Goal: Task Accomplishment & Management: Manage account settings

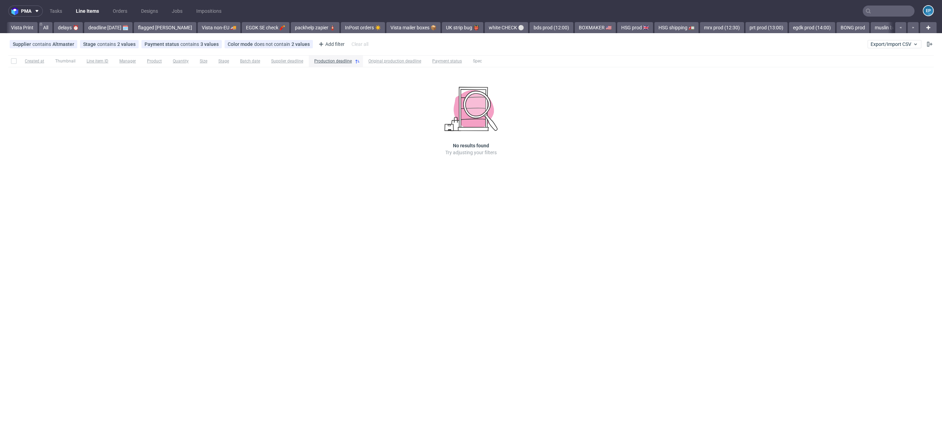
scroll to position [0, 650]
click at [502, 30] on link "alt fc" at bounding box center [511, 27] width 19 height 11
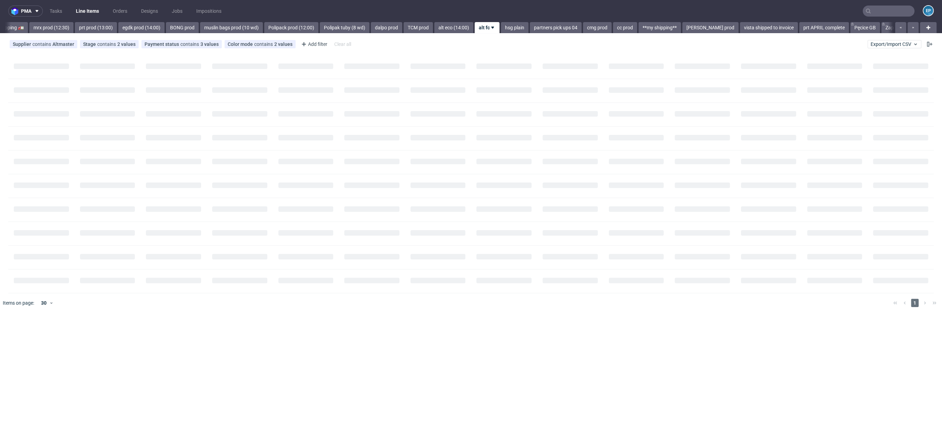
scroll to position [0, 680]
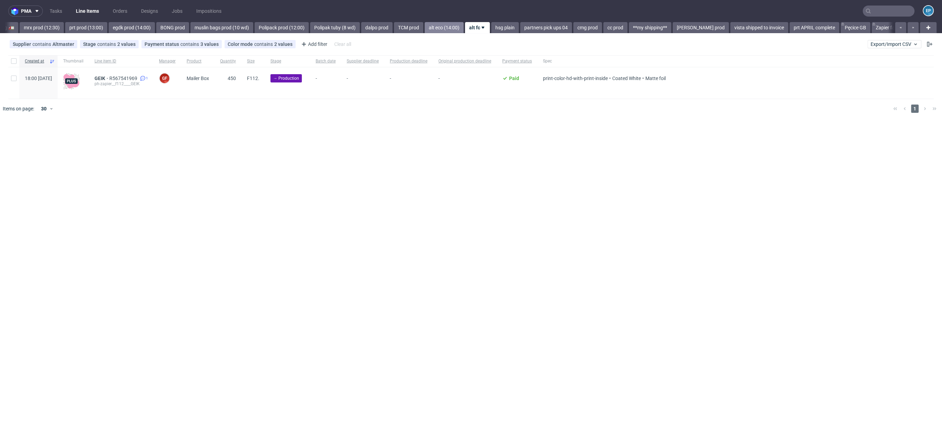
click at [425, 28] on link "alt eco (14:00)" at bounding box center [444, 27] width 39 height 11
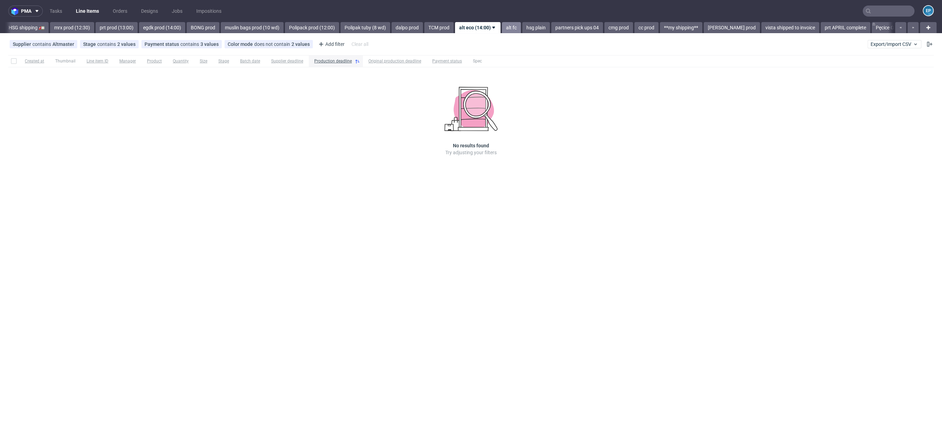
click at [502, 28] on link "alt fc" at bounding box center [511, 27] width 19 height 11
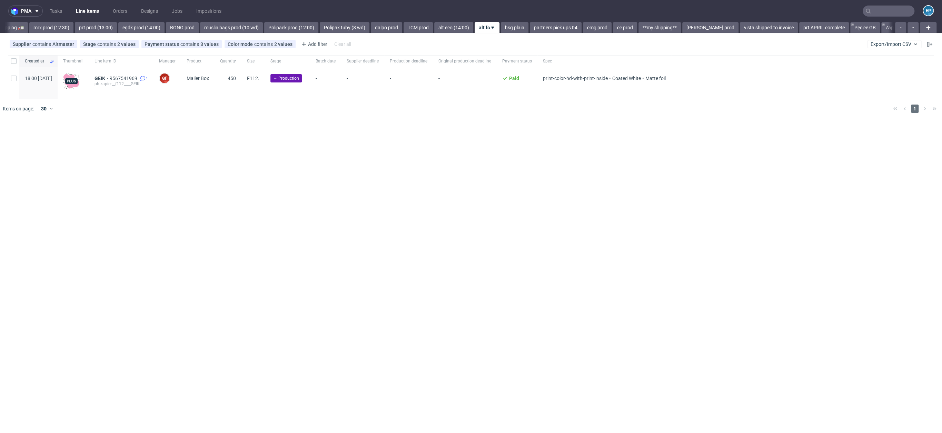
scroll to position [0, 680]
click at [13, 79] on input "checkbox" at bounding box center [14, 79] width 6 height 6
checkbox input "true"
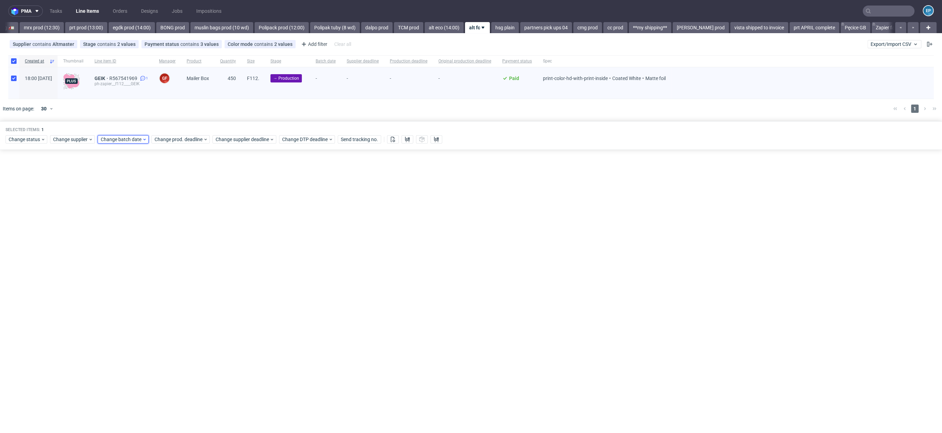
click at [126, 140] on span "Change batch date" at bounding box center [121, 139] width 41 height 7
click at [129, 205] on button "12" at bounding box center [133, 205] width 11 height 11
click at [182, 254] on span "Save" at bounding box center [179, 255] width 11 height 5
click at [243, 140] on span "Change supplier deadline" at bounding box center [243, 139] width 54 height 7
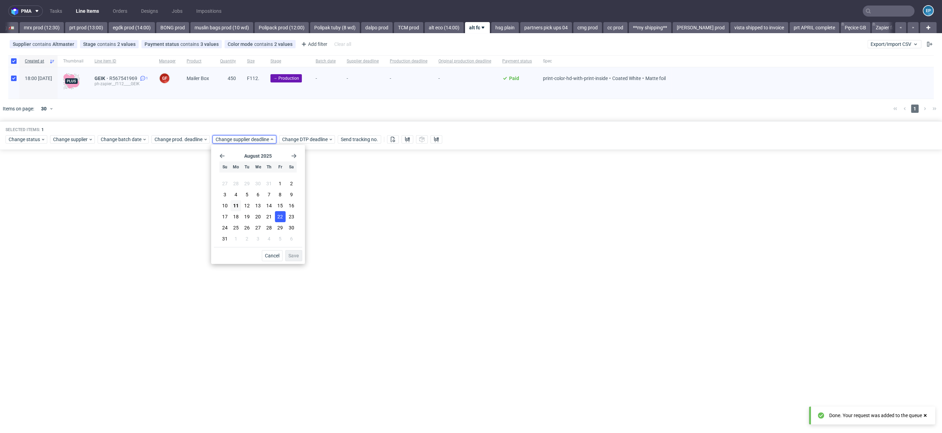
click at [280, 219] on span "22" at bounding box center [280, 216] width 6 height 7
click at [298, 258] on span "Save" at bounding box center [293, 255] width 11 height 5
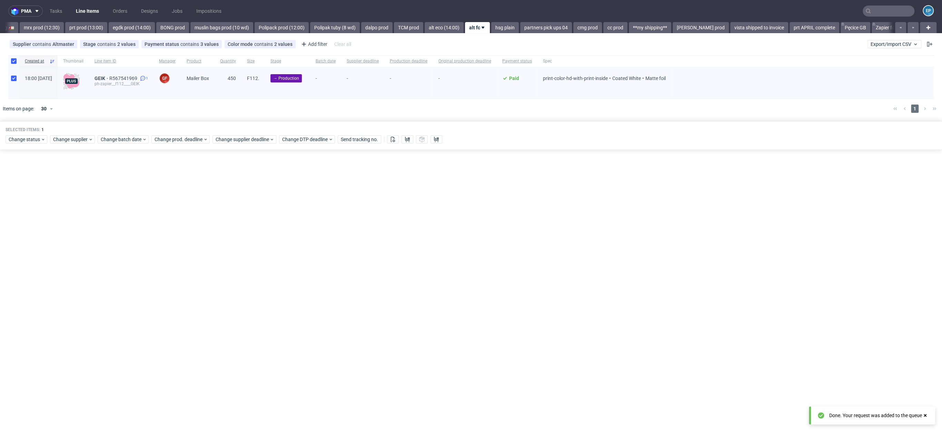
click at [178, 145] on div "Selected items: 1 Change status Change supplier Change batch date Change prod. …" at bounding box center [471, 135] width 942 height 29
click at [178, 143] on div "Selected items: 1 Change status Change supplier Change batch date Change prod. …" at bounding box center [471, 135] width 942 height 29
click at [178, 141] on span "Change prod. deadline" at bounding box center [179, 139] width 49 height 7
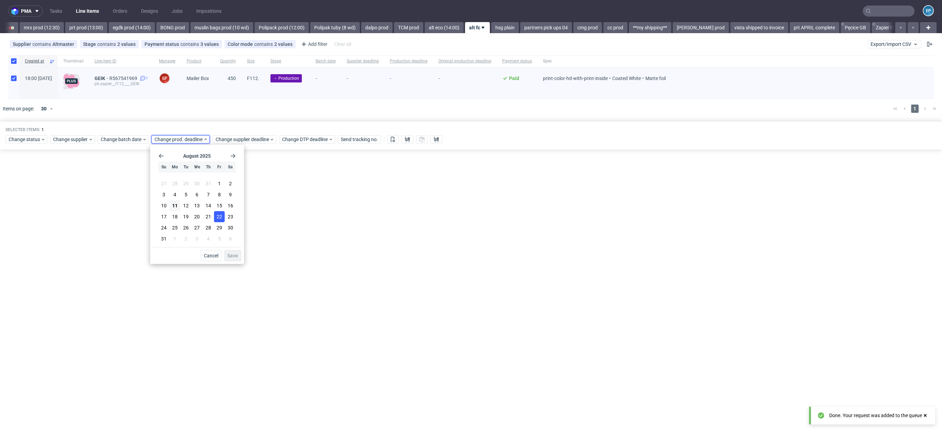
click at [218, 217] on span "22" at bounding box center [220, 216] width 6 height 7
click at [240, 266] on div "pma Tasks Line Items Orders Designs Jobs Impositions EP Vista Print All delays …" at bounding box center [471, 216] width 942 height 433
click at [192, 141] on span "Change prod. deadline" at bounding box center [179, 139] width 49 height 7
click at [223, 218] on button "22" at bounding box center [219, 216] width 11 height 11
click at [236, 256] on span "Save" at bounding box center [232, 255] width 11 height 5
